Goal: Use online tool/utility

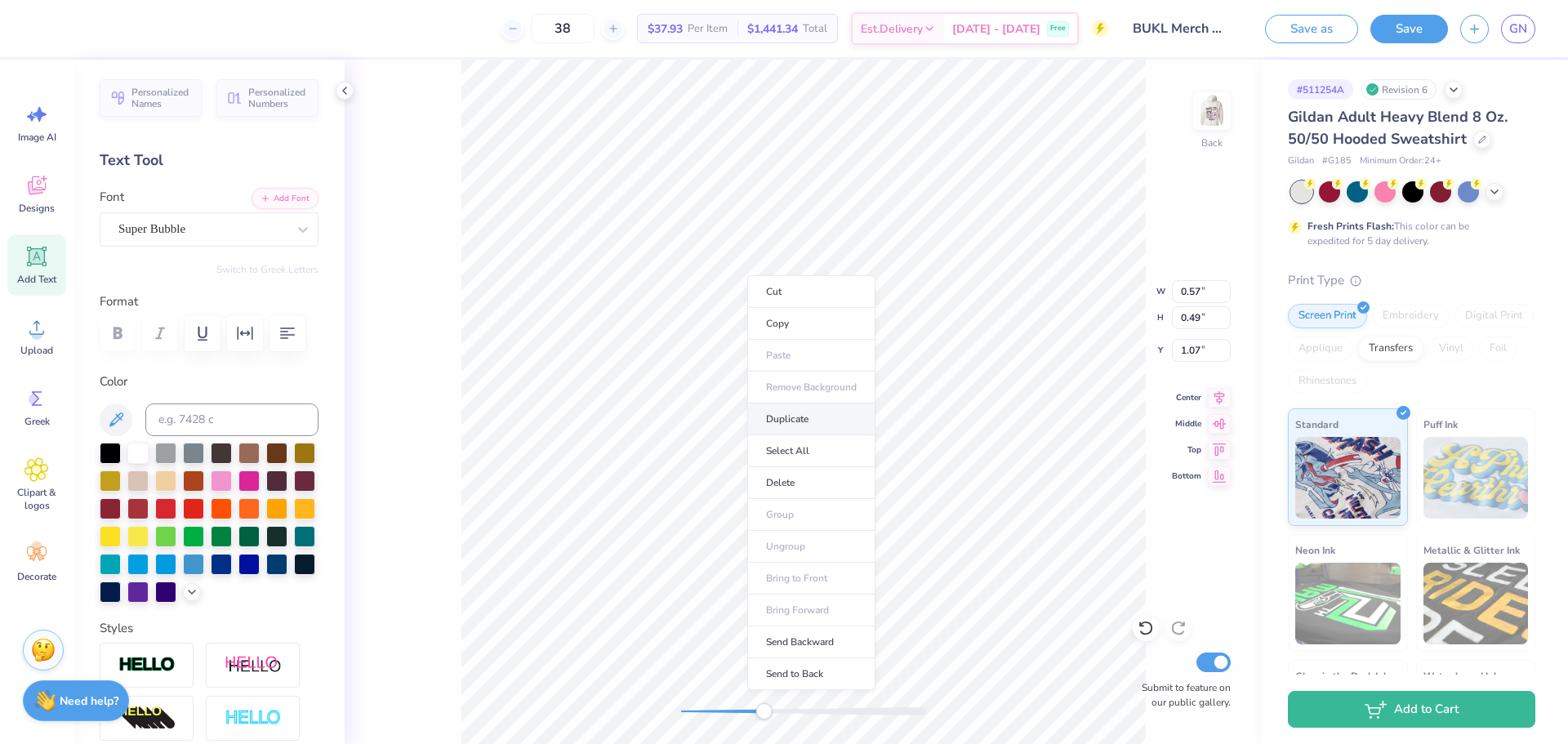
click at [809, 416] on li "Duplicate" at bounding box center [811, 419] width 128 height 32
type input "2.07"
click at [788, 420] on li "Duplicate" at bounding box center [808, 432] width 128 height 32
type input "2.24"
click at [694, 709] on div at bounding box center [804, 711] width 245 height 8
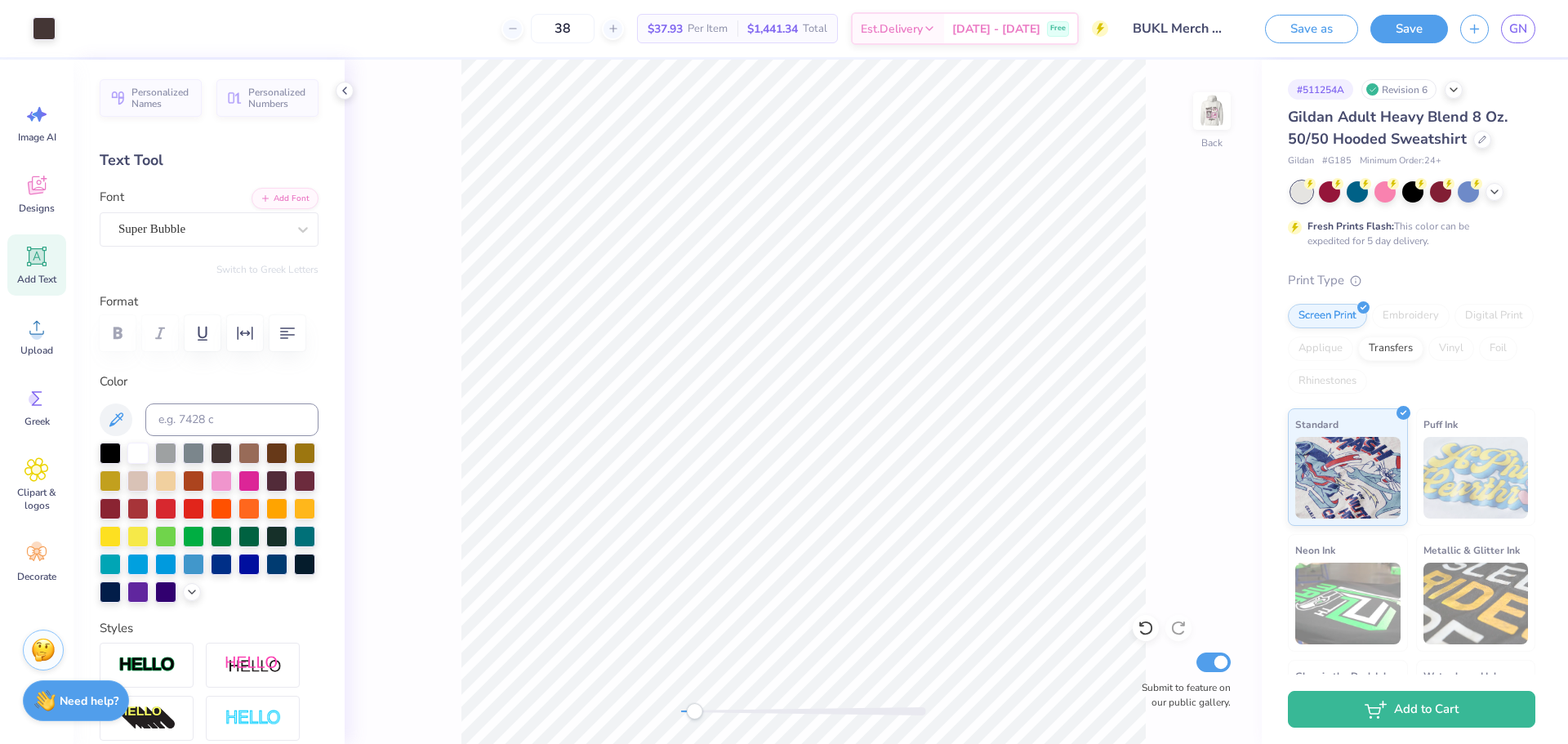
click at [681, 712] on div at bounding box center [804, 711] width 245 height 8
click at [919, 712] on div at bounding box center [804, 711] width 245 height 8
click at [685, 712] on div at bounding box center [804, 711] width 245 height 8
click at [653, 712] on div "Back Submit to feature on our public gallery." at bounding box center [803, 402] width 917 height 684
click at [1220, 109] on img at bounding box center [1212, 111] width 66 height 66
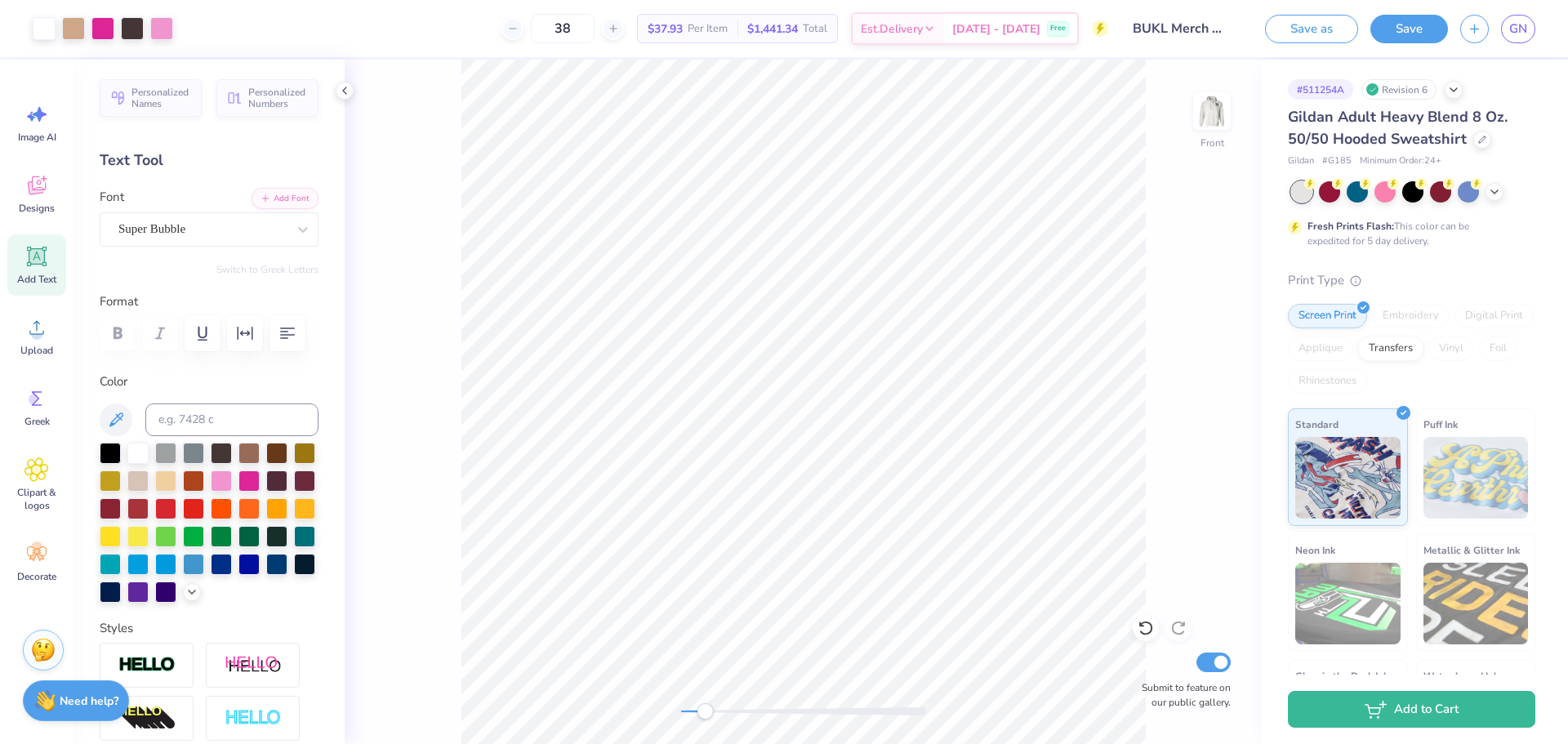
click at [705, 712] on div at bounding box center [804, 711] width 245 height 8
click at [689, 713] on div at bounding box center [804, 711] width 245 height 8
